Goal: Task Accomplishment & Management: Use online tool/utility

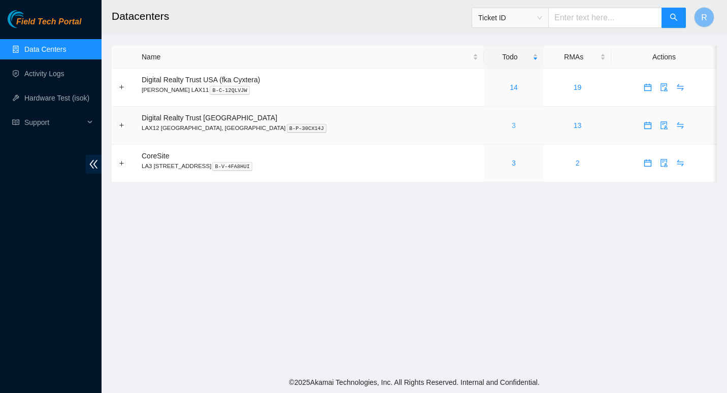
click at [512, 127] on link "3" at bounding box center [514, 125] width 4 height 8
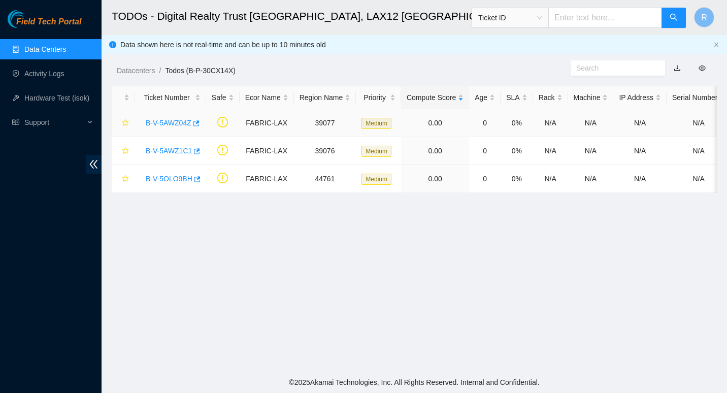
click at [165, 122] on link "B-V-5AWZ04Z" at bounding box center [169, 123] width 46 height 8
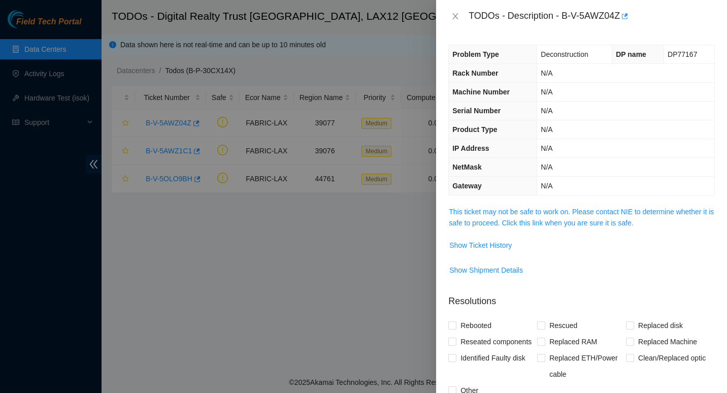
click at [464, 216] on span "This ticket may not be safe to work on. Please contact NIE to determine whether…" at bounding box center [581, 217] width 265 height 22
click at [469, 212] on link "This ticket may not be safe to work on. Please contact NIE to determine whether…" at bounding box center [581, 217] width 265 height 19
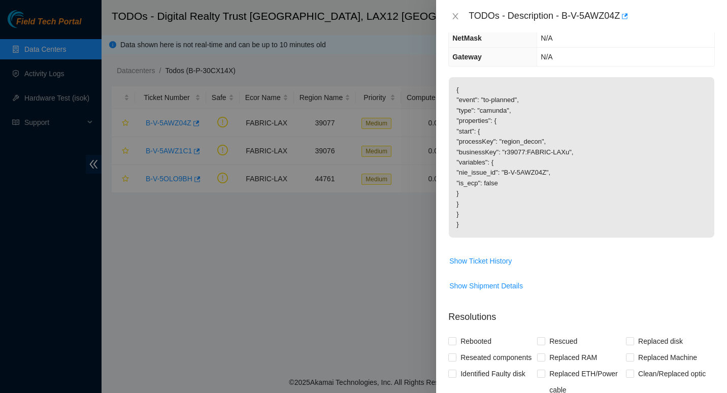
scroll to position [129, 0]
click at [496, 257] on span "Show Ticket History" at bounding box center [480, 260] width 62 height 11
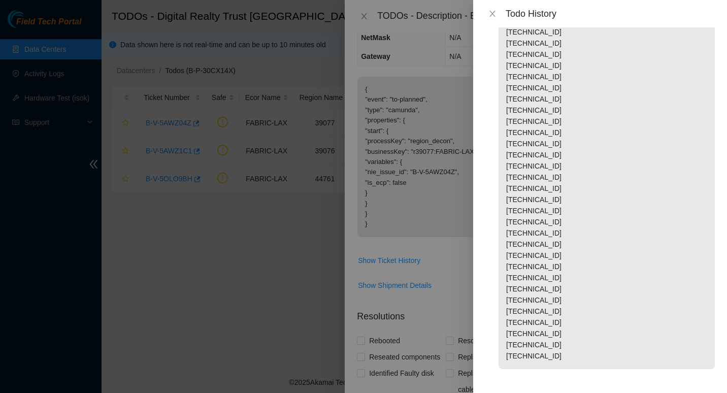
scroll to position [453, 0]
click at [491, 14] on icon "close" at bounding box center [492, 14] width 8 height 8
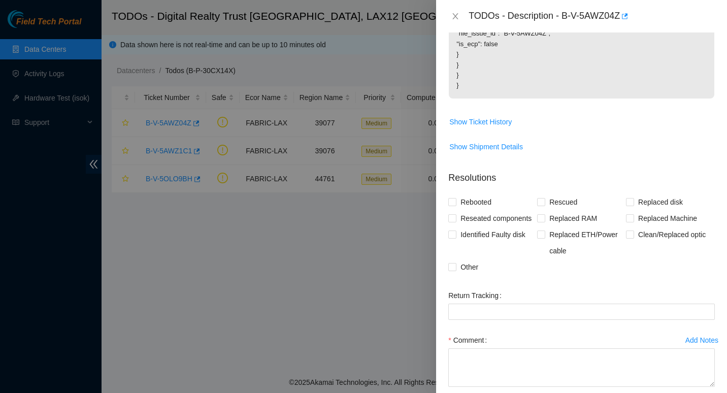
scroll to position [321, 0]
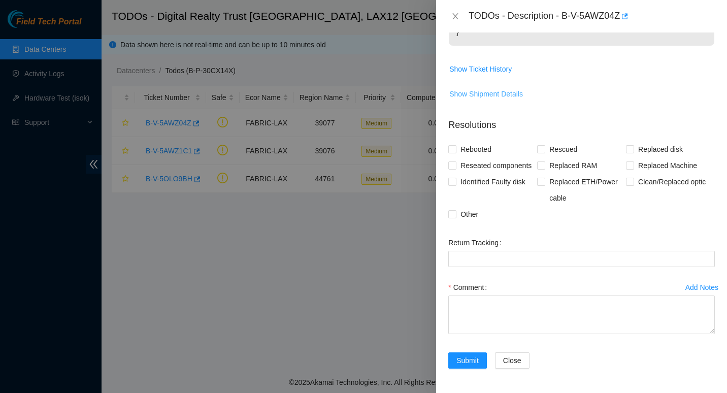
click at [487, 93] on span "Show Shipment Details" at bounding box center [486, 93] width 74 height 11
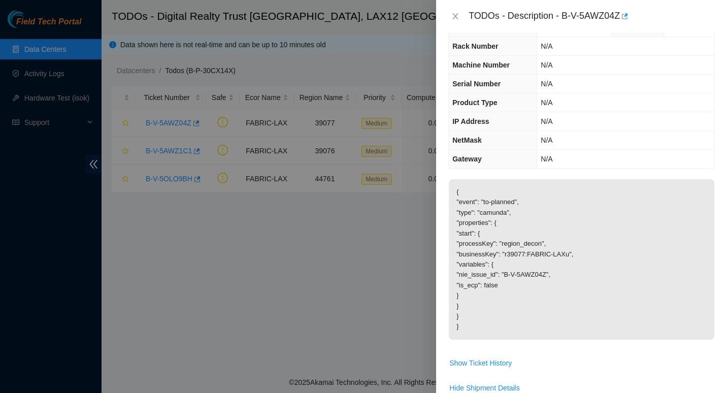
scroll to position [0, 0]
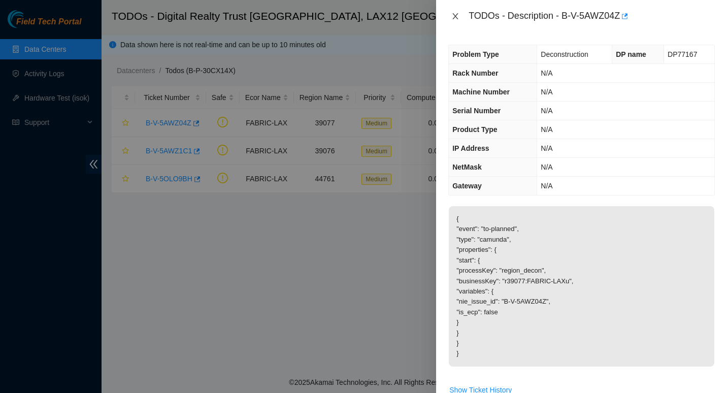
click at [457, 17] on icon "close" at bounding box center [455, 16] width 8 height 8
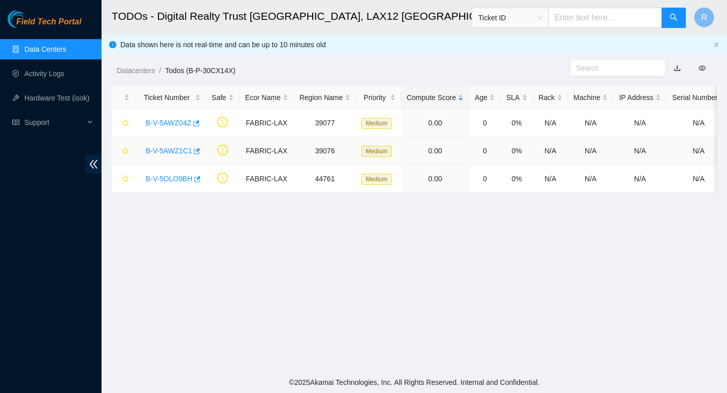
click at [163, 148] on link "B-V-5AWZ1C1" at bounding box center [169, 151] width 46 height 8
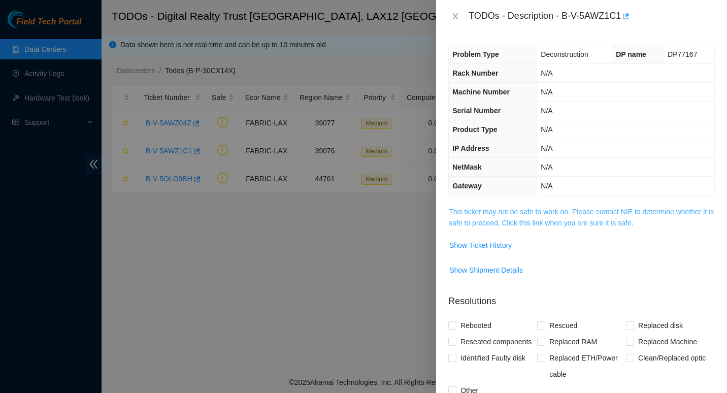
click at [470, 211] on link "This ticket may not be safe to work on. Please contact NIE to determine whether…" at bounding box center [581, 217] width 265 height 19
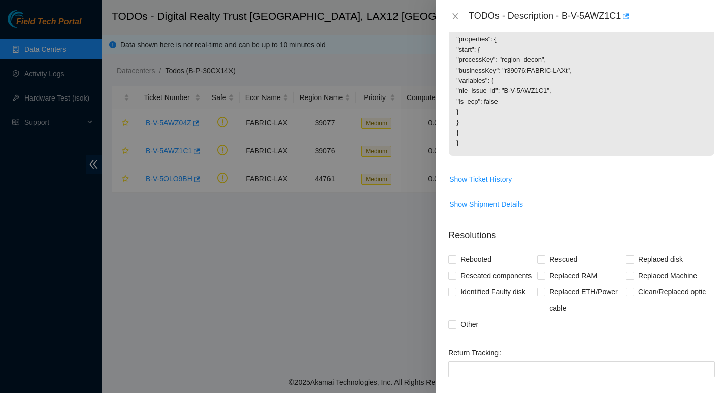
scroll to position [212, 0]
click at [471, 172] on button "Show Ticket History" at bounding box center [480, 178] width 63 height 16
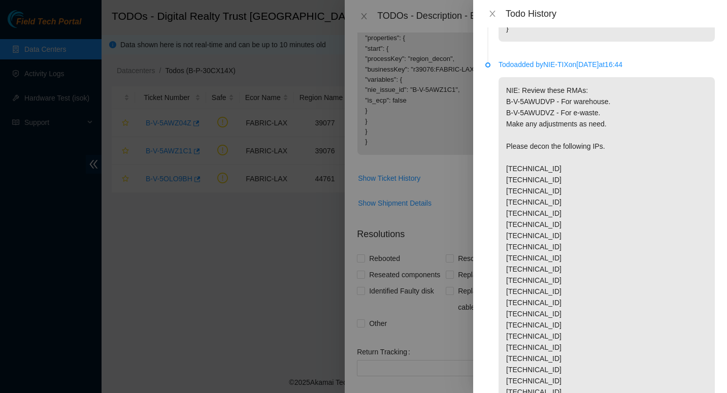
scroll to position [185, 0]
click at [524, 287] on p "NIE: Review these RMAs: B-V-5AWUDVP - For warehouse. B-V-5AWUDVZ - For e-waste.…" at bounding box center [606, 346] width 216 height 540
copy p "96.7.56.144"
click at [494, 12] on icon "close" at bounding box center [492, 14] width 8 height 8
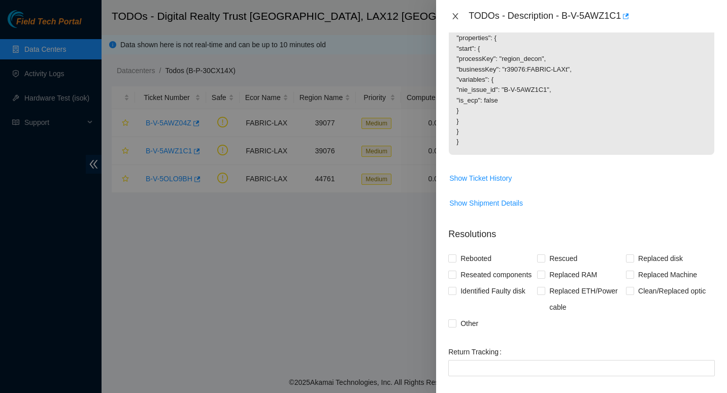
click at [454, 13] on icon "close" at bounding box center [455, 16] width 8 height 8
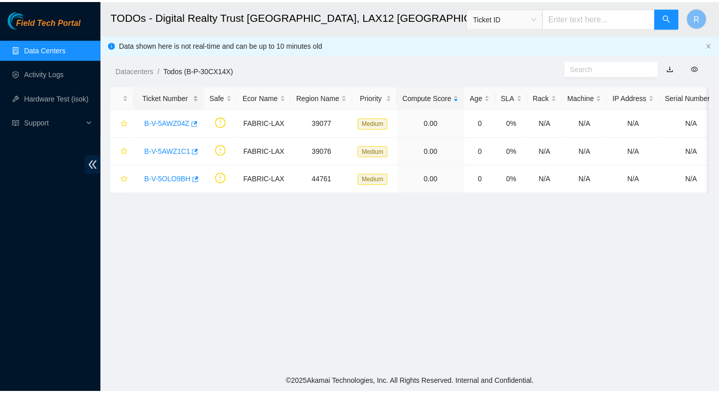
scroll to position [191, 0]
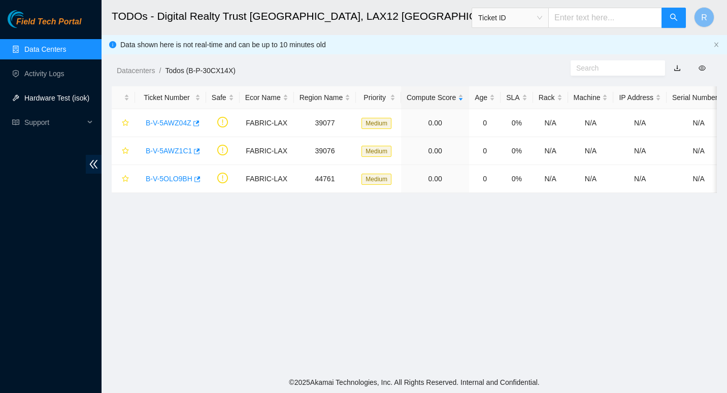
click at [61, 97] on link "Hardware Test (isok)" at bounding box center [56, 98] width 65 height 8
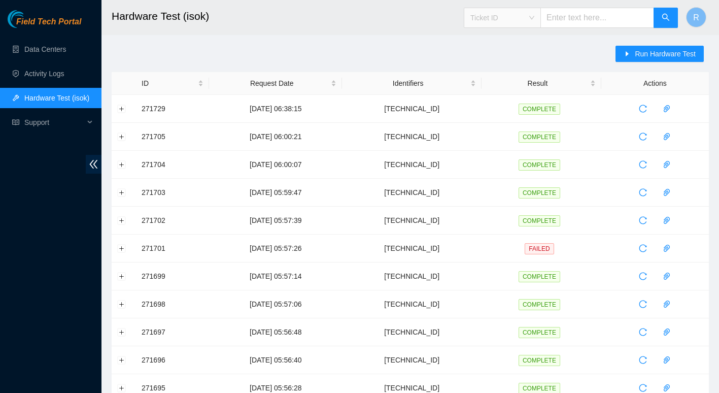
click at [525, 17] on span "Ticket ID" at bounding box center [503, 17] width 64 height 15
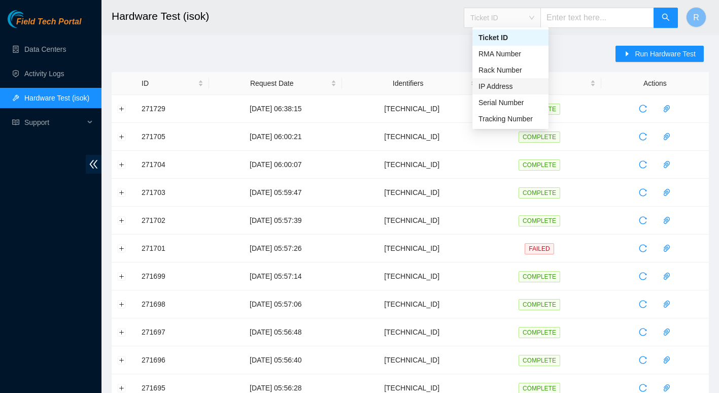
click at [508, 89] on div "IP Address" at bounding box center [511, 86] width 64 height 11
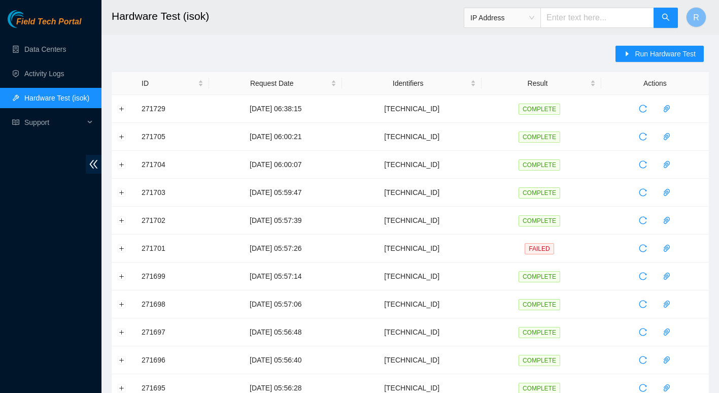
click at [583, 20] on input "text" at bounding box center [598, 18] width 114 height 20
paste input "96.7.56.144"
type input "96.7.56.144"
click at [666, 17] on icon "search" at bounding box center [666, 17] width 8 height 8
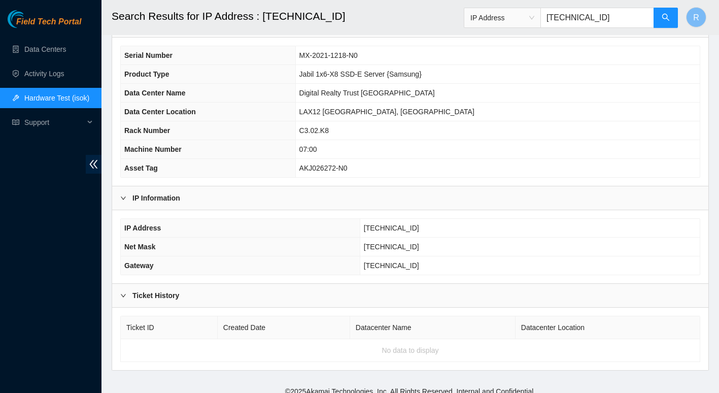
scroll to position [78, 0]
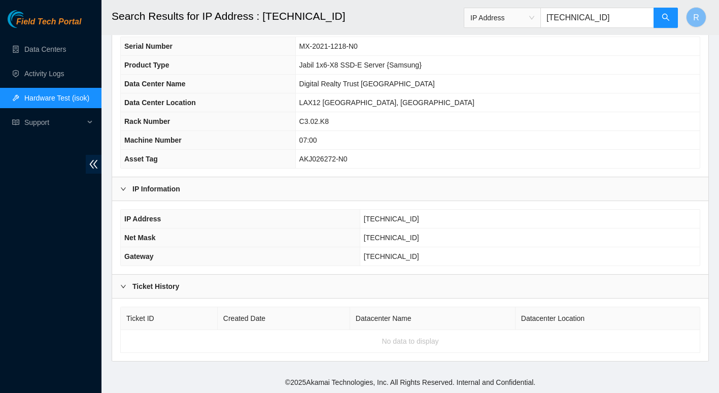
click at [493, 248] on td "96.7.56.129" at bounding box center [530, 256] width 340 height 19
click at [32, 45] on link "Data Centers" at bounding box center [45, 49] width 42 height 8
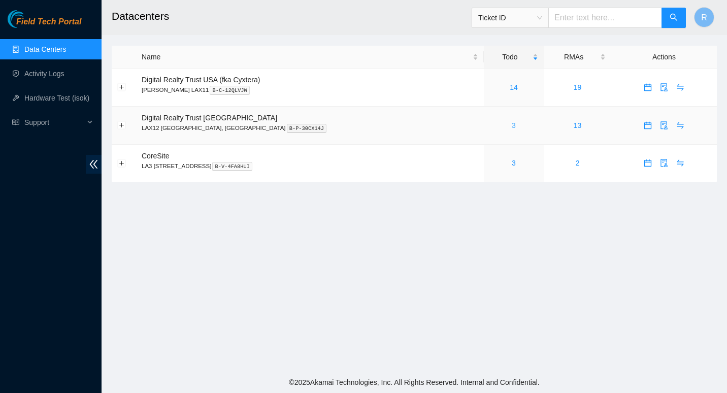
click at [512, 128] on link "3" at bounding box center [514, 125] width 4 height 8
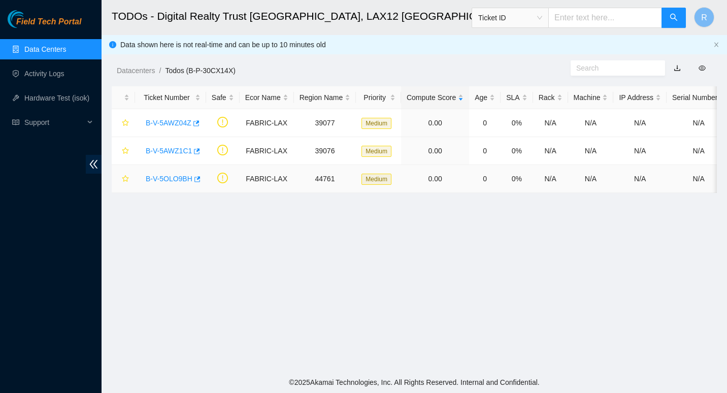
click at [169, 176] on link "B-V-5OLO9BH" at bounding box center [169, 179] width 47 height 8
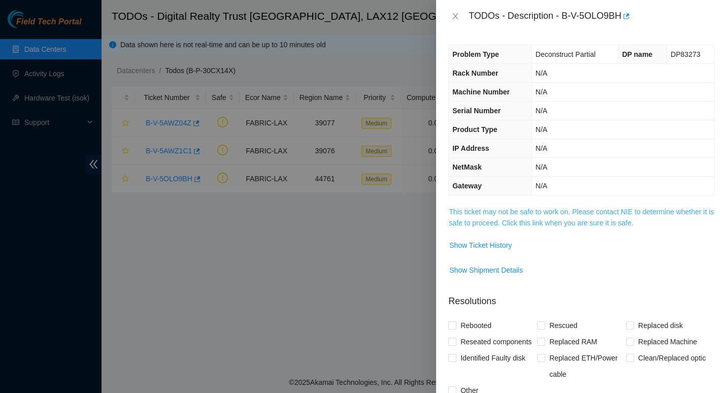
click at [494, 212] on link "This ticket may not be safe to work on. Please contact NIE to determine whether…" at bounding box center [581, 217] width 265 height 19
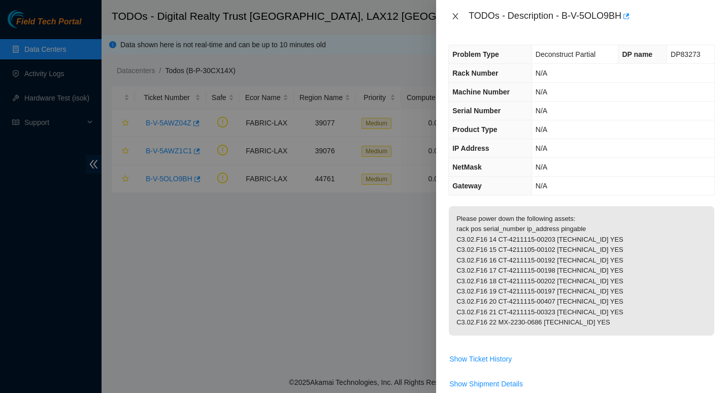
click at [460, 15] on button "Close" at bounding box center [455, 17] width 14 height 10
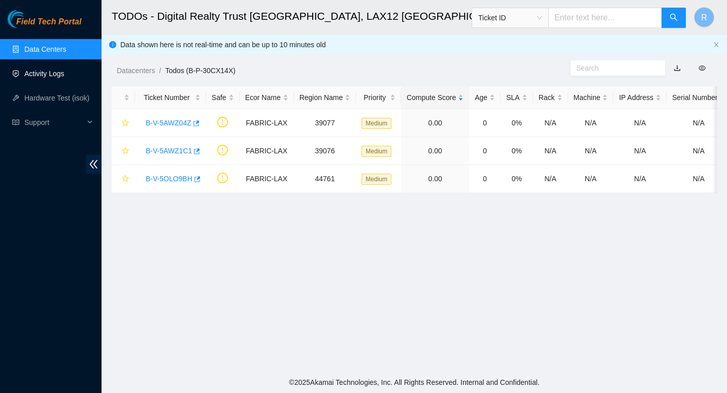
click at [49, 72] on link "Activity Logs" at bounding box center [44, 74] width 40 height 8
